Goal: Task Accomplishment & Management: Complete application form

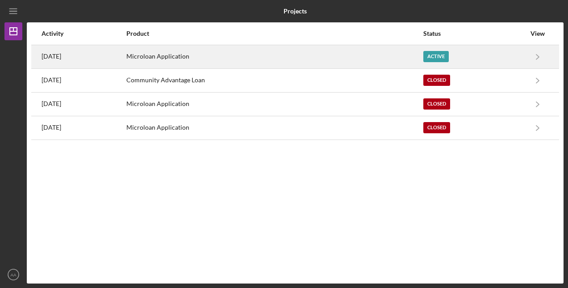
click at [448, 55] on div "Active" at bounding box center [435, 56] width 25 height 11
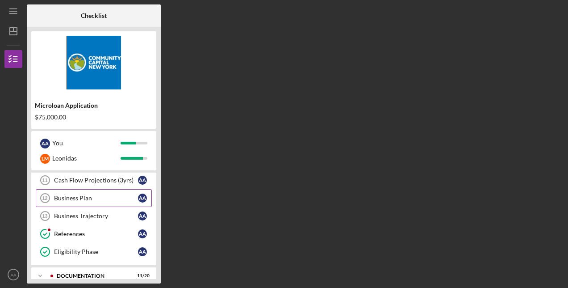
scroll to position [89, 0]
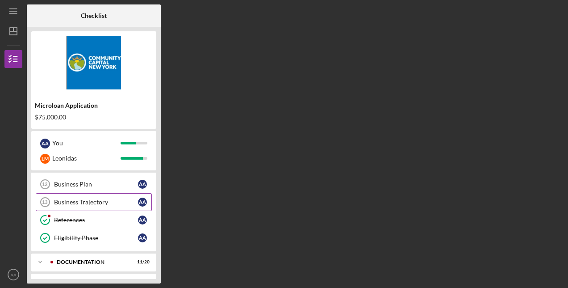
click at [75, 199] on div "Business Trajectory" at bounding box center [96, 201] width 84 height 7
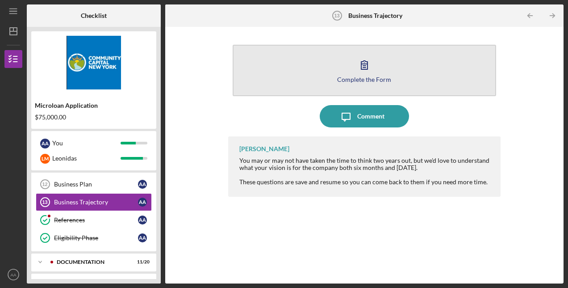
click at [360, 72] on icon "button" at bounding box center [364, 65] width 22 height 22
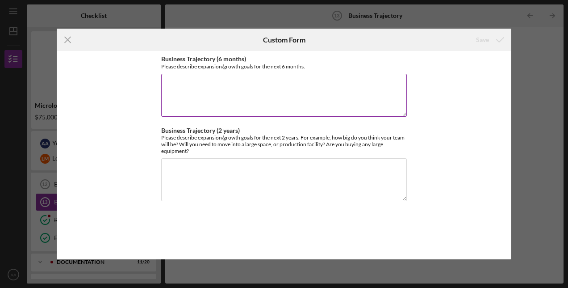
click at [266, 85] on textarea "Business Trajectory (6 months)" at bounding box center [284, 95] width 246 height 43
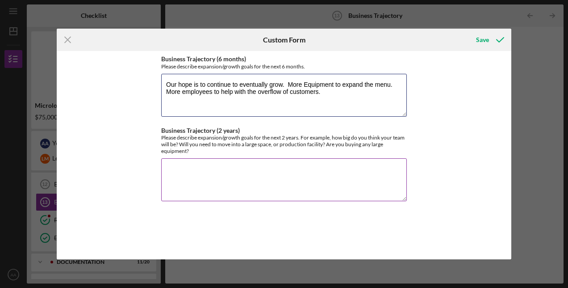
type textarea "Our hope is to continue to eventually grow. More Equipment to expand the menu. …"
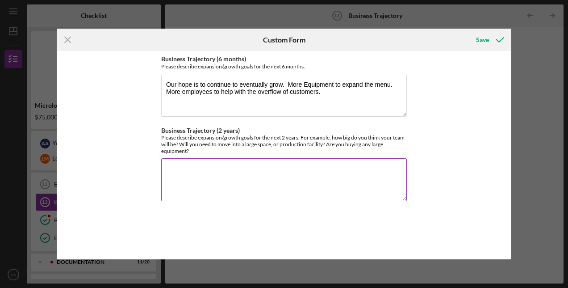
click at [216, 171] on textarea "Business Trajectory (2 years)" at bounding box center [284, 179] width 246 height 43
click at [478, 141] on div "Business Trajectory (6 months) Please describe expansion/growth goals for the n…" at bounding box center [284, 155] width 455 height 208
click at [456, 144] on div "Business Trajectory (6 months) Please describe expansion/growth goals for the n…" at bounding box center [284, 155] width 455 height 208
click at [283, 170] on textarea "Business Trajectory (2 years)" at bounding box center [284, 179] width 246 height 43
click at [229, 170] on textarea "Business Trajectory (2 years)" at bounding box center [284, 179] width 246 height 43
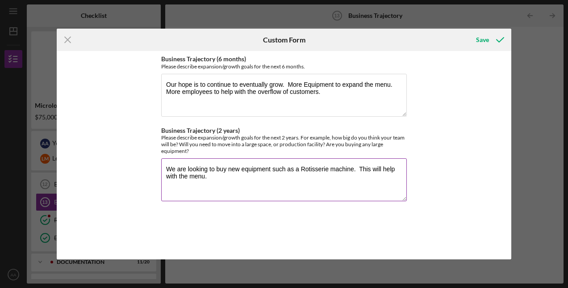
click at [358, 167] on textarea "We are looking to buy new equipment such as a Rotisserie machine. This will hel…" at bounding box center [284, 179] width 246 height 43
click at [353, 171] on textarea "We are looking to buy new equipment such as a Rotisserie machine. This will hel…" at bounding box center [284, 179] width 246 height 43
click at [216, 174] on textarea "We are looking to buy new equipment such as a Rotisserie machine. This will hel…" at bounding box center [284, 179] width 246 height 43
click at [186, 175] on textarea "We are looking to buy new equipment such as a Rotisserie machine. This will hel…" at bounding box center [284, 179] width 246 height 43
click at [179, 176] on textarea "We are looking to buy new equipment such as a Rotisserie machine. This will hel…" at bounding box center [284, 179] width 246 height 43
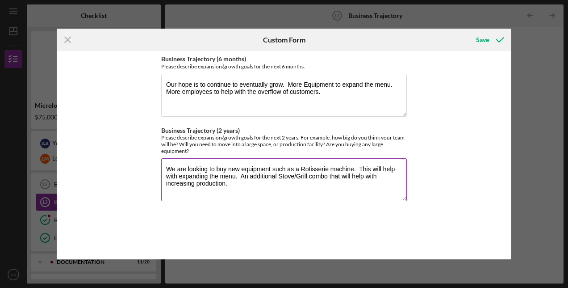
click at [236, 180] on textarea "We are looking to buy new equipment such as a Rotisserie machine. This will hel…" at bounding box center [284, 179] width 246 height 43
click at [256, 189] on textarea "We are looking to buy new equipment such as a Rotisserie machine. This will hel…" at bounding box center [284, 179] width 246 height 43
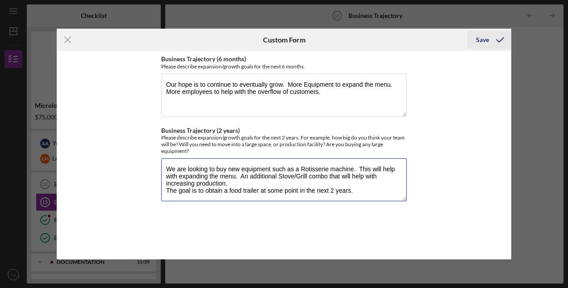
type textarea "We are looking to buy new equipment such as a Rotisserie machine. This will hel…"
click at [483, 41] on div "Save" at bounding box center [482, 40] width 13 height 18
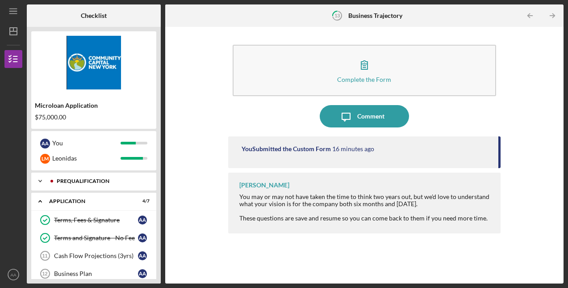
click at [41, 181] on icon "Icon/Expander" at bounding box center [40, 181] width 18 height 18
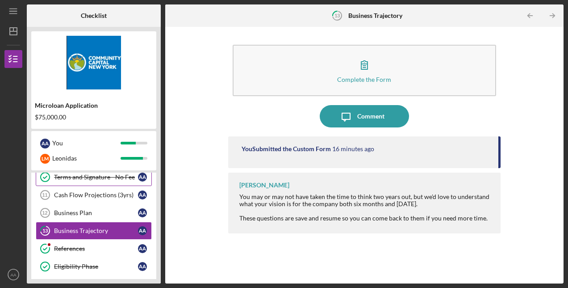
scroll to position [179, 0]
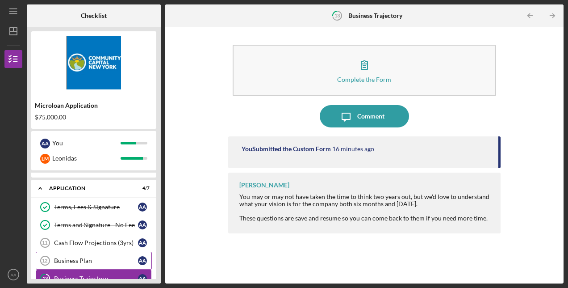
click at [107, 257] on div "Business Plan" at bounding box center [96, 260] width 84 height 7
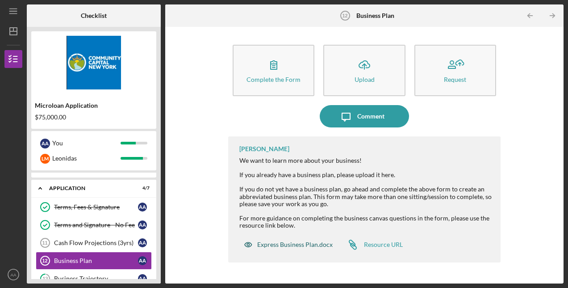
click at [267, 245] on div "Express Business Plan.docx" at bounding box center [294, 244] width 75 height 7
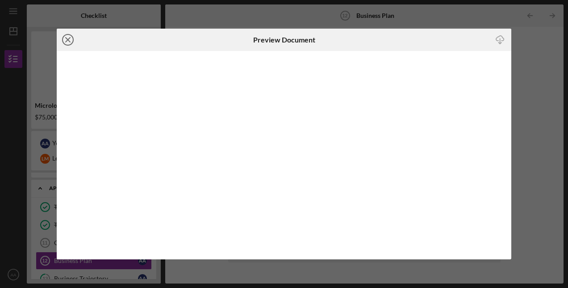
click at [67, 38] on icon "Icon/Close" at bounding box center [68, 40] width 22 height 22
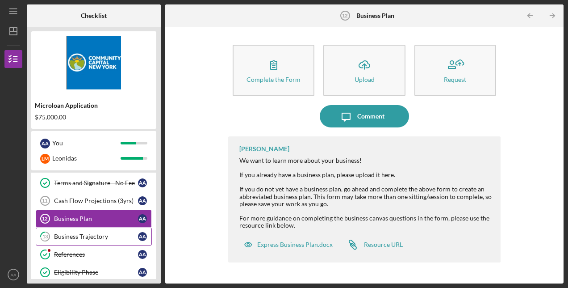
scroll to position [268, 0]
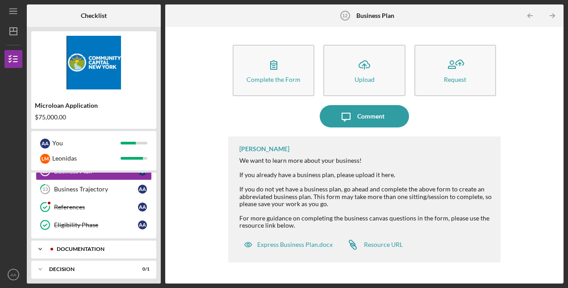
click at [41, 243] on icon "Icon/Expander" at bounding box center [40, 249] width 18 height 18
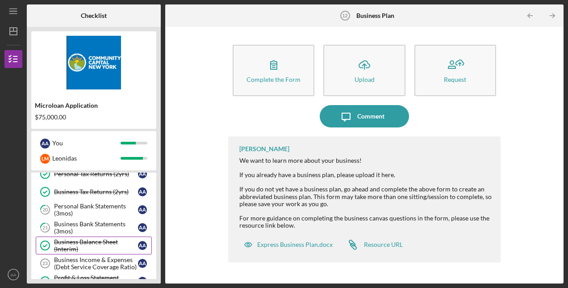
scroll to position [402, 0]
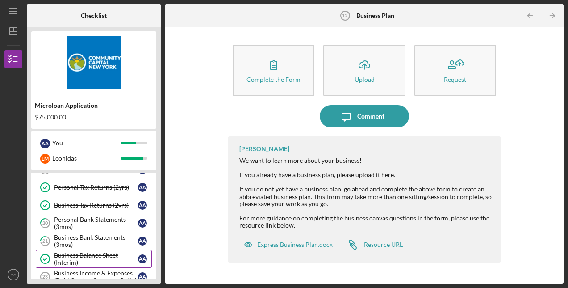
click at [91, 251] on div "Business Balance Sheet (Interim)" at bounding box center [96, 258] width 84 height 14
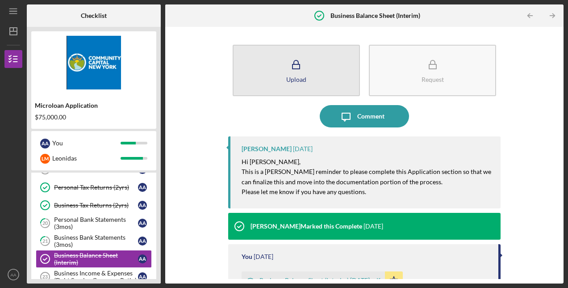
click at [295, 70] on icon "button" at bounding box center [296, 65] width 22 height 22
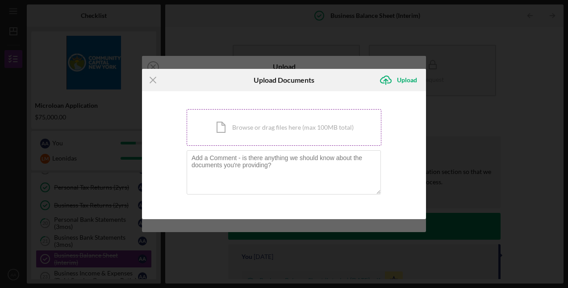
click at [287, 134] on div "Icon/Document Browse or drag files here (max 100MB total) Tap to choose files o…" at bounding box center [284, 127] width 195 height 37
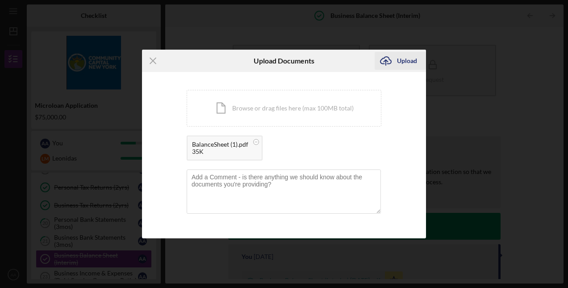
click at [410, 61] on div "Upload" at bounding box center [407, 61] width 20 height 18
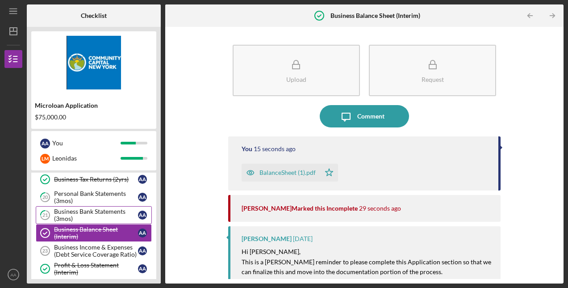
scroll to position [447, 0]
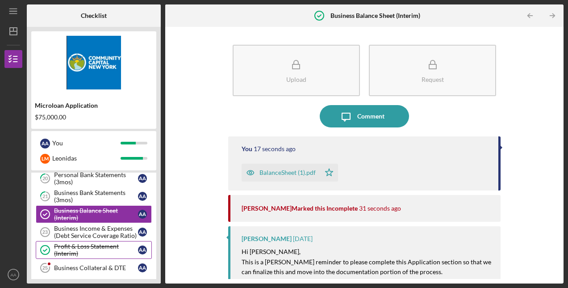
click at [84, 243] on div "Profit & Loss Statement (Interim)" at bounding box center [96, 250] width 84 height 14
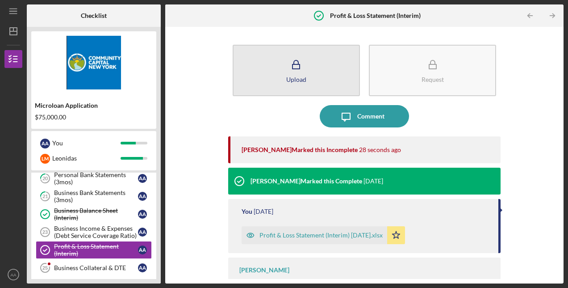
click at [294, 79] on div "Upload" at bounding box center [296, 79] width 20 height 7
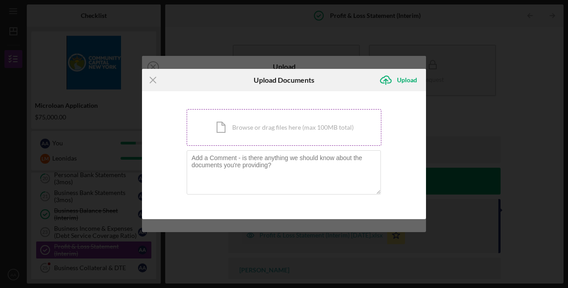
click at [314, 116] on div "Icon/Document Browse or drag files here (max 100MB total) Tap to choose files o…" at bounding box center [284, 127] width 195 height 37
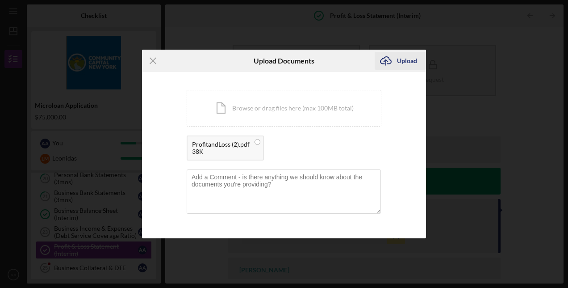
click at [406, 62] on div "Upload" at bounding box center [407, 61] width 20 height 18
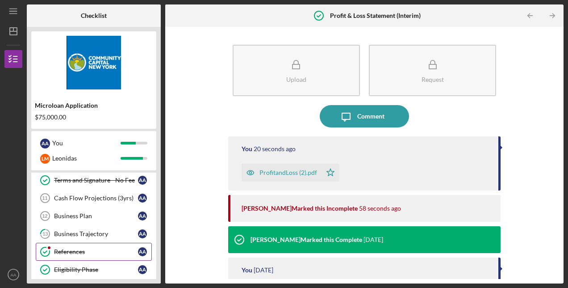
scroll to position [89, 0]
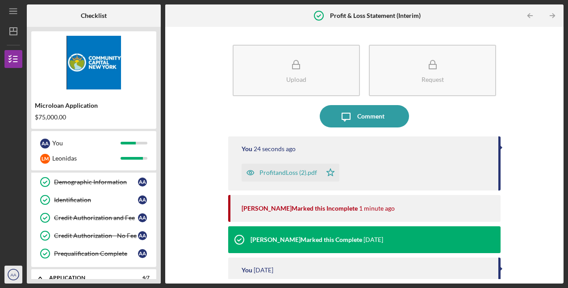
click at [12, 275] on text "AA" at bounding box center [14, 274] width 6 height 5
click at [13, 176] on div at bounding box center [13, 216] width 18 height 99
click at [15, 12] on icon "Icon/Menu" at bounding box center [14, 11] width 20 height 20
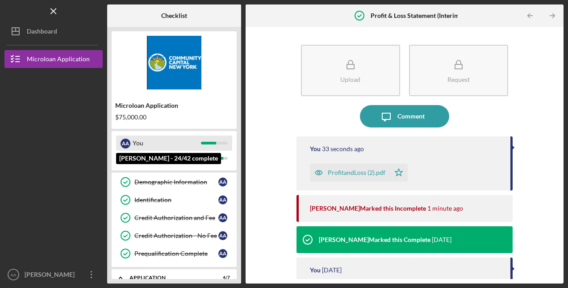
click at [125, 144] on div "A A" at bounding box center [126, 143] width 10 height 10
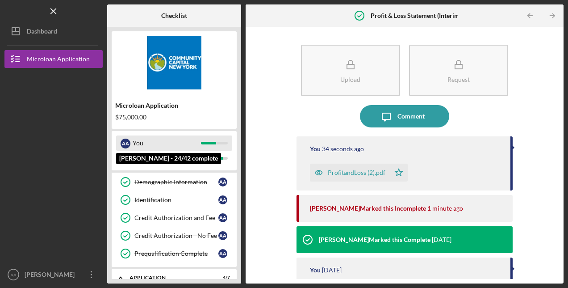
click at [125, 144] on div "A A" at bounding box center [126, 143] width 10 height 10
click at [125, 145] on div "A A" at bounding box center [126, 143] width 10 height 10
click at [124, 146] on div "A A" at bounding box center [126, 143] width 10 height 10
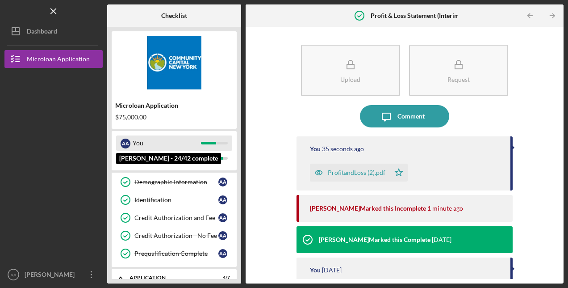
click at [124, 148] on div "A A" at bounding box center [126, 143] width 10 height 10
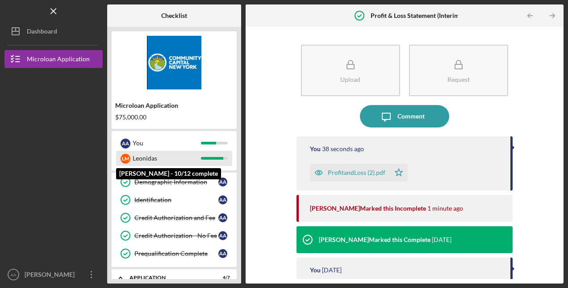
click at [125, 158] on div "[PERSON_NAME]" at bounding box center [126, 159] width 10 height 10
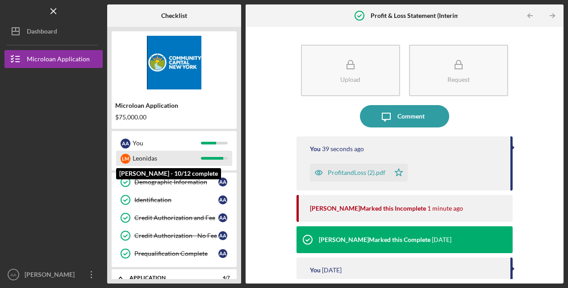
click at [127, 160] on div "[PERSON_NAME]" at bounding box center [126, 159] width 10 height 10
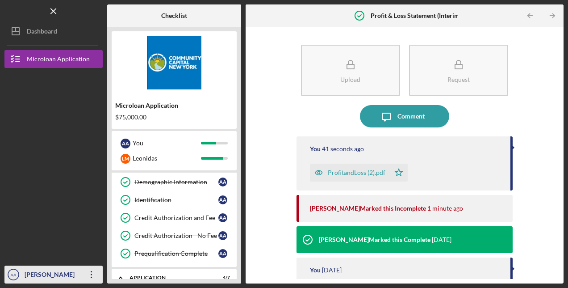
click at [92, 275] on icon "Icon/Overflow" at bounding box center [91, 274] width 22 height 22
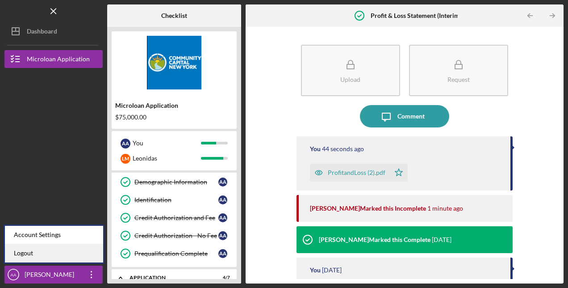
click at [28, 254] on link "Logout" at bounding box center [54, 253] width 98 height 18
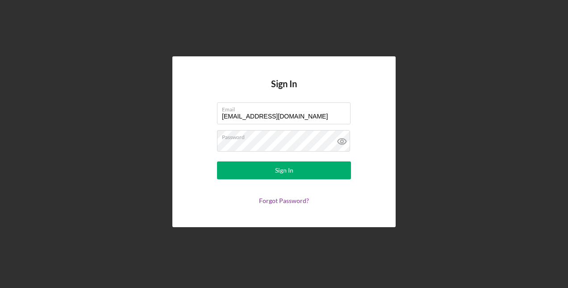
drag, startPoint x: 330, startPoint y: 115, endPoint x: 195, endPoint y: 112, distance: 134.9
click at [195, 112] on form "Email [EMAIL_ADDRESS][DOMAIN_NAME] Password Sign In Forgot Password?" at bounding box center [284, 153] width 179 height 102
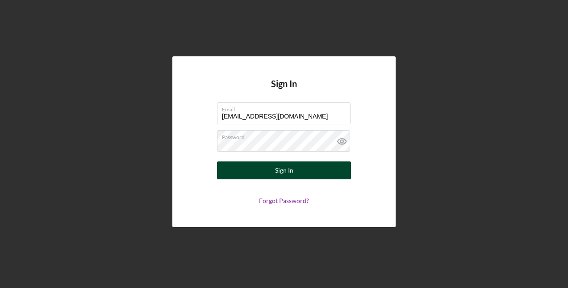
type input "[EMAIL_ADDRESS][DOMAIN_NAME]"
click at [272, 175] on button "Sign In" at bounding box center [284, 170] width 134 height 18
